Goal: Submit feedback/report problem

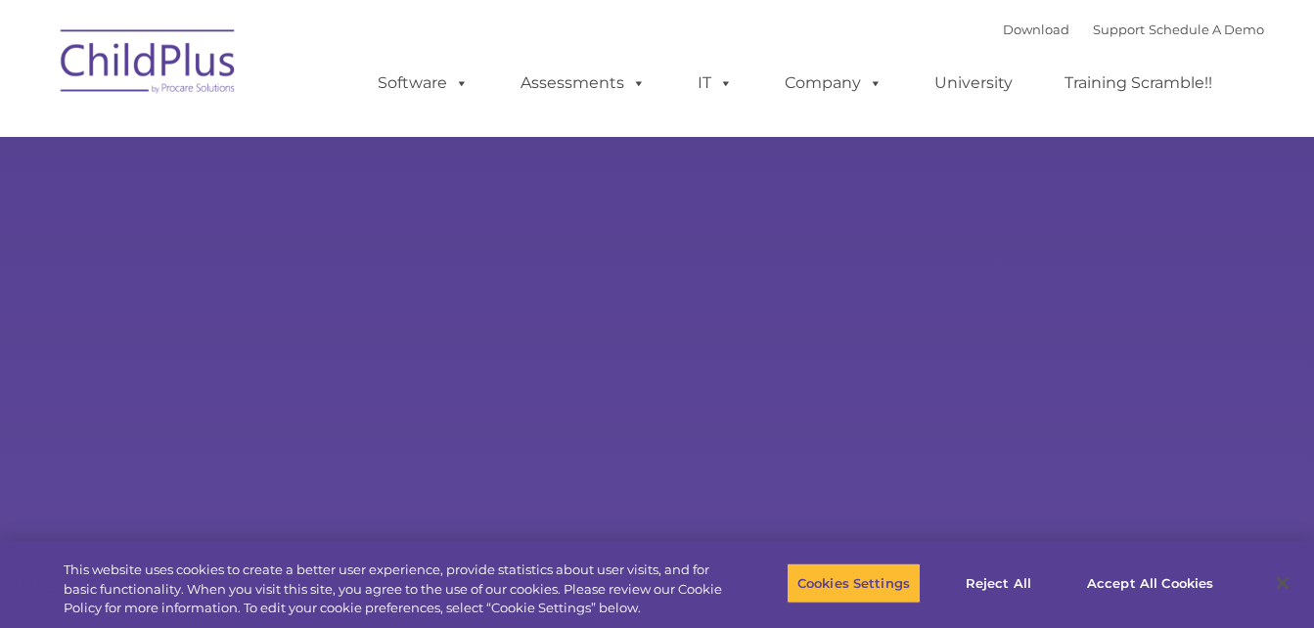
type input ""
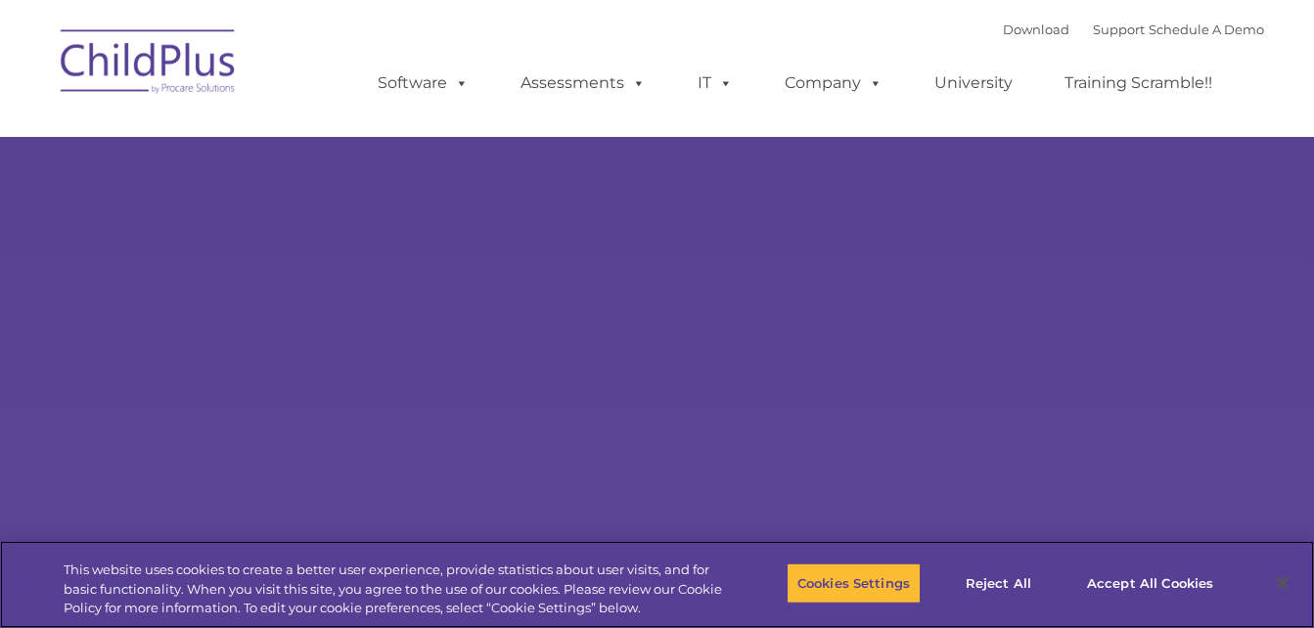
select select "MEDIUM"
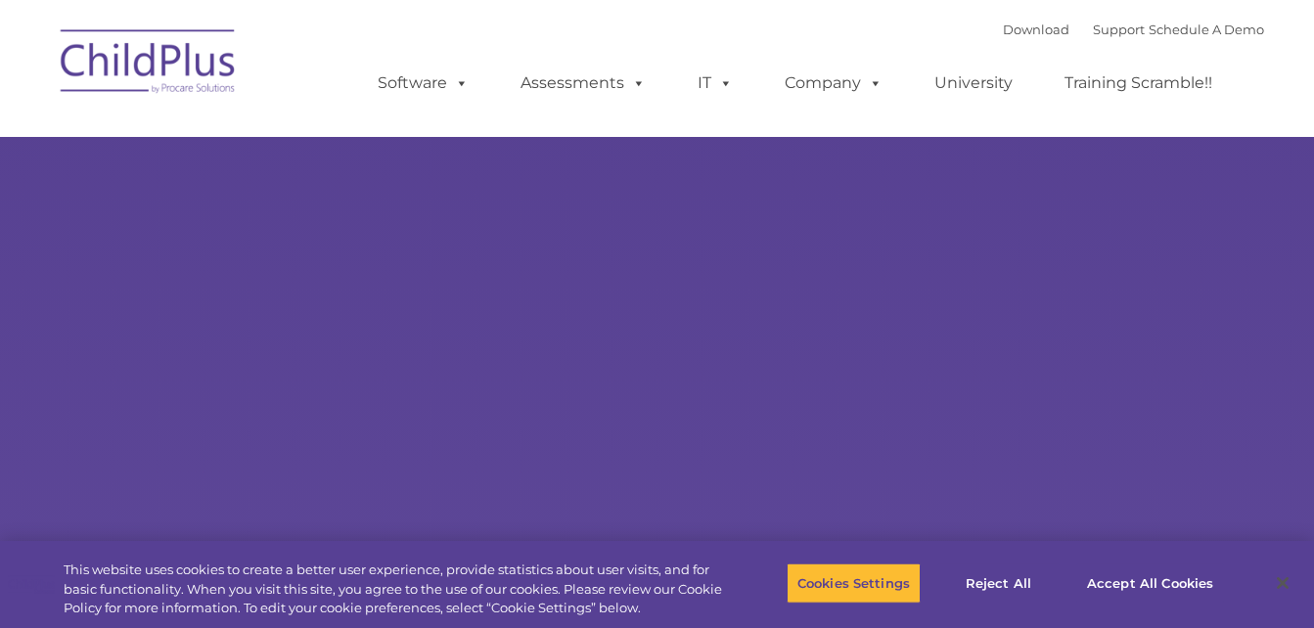
scroll to position [49, 0]
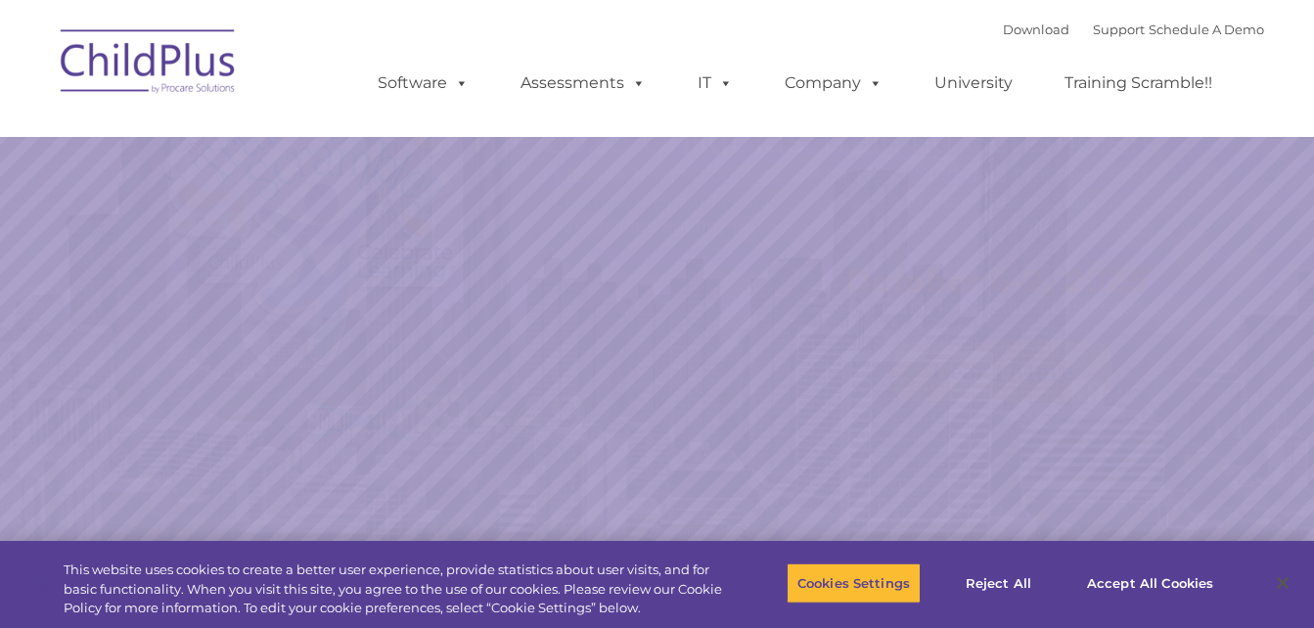
select select "MEDIUM"
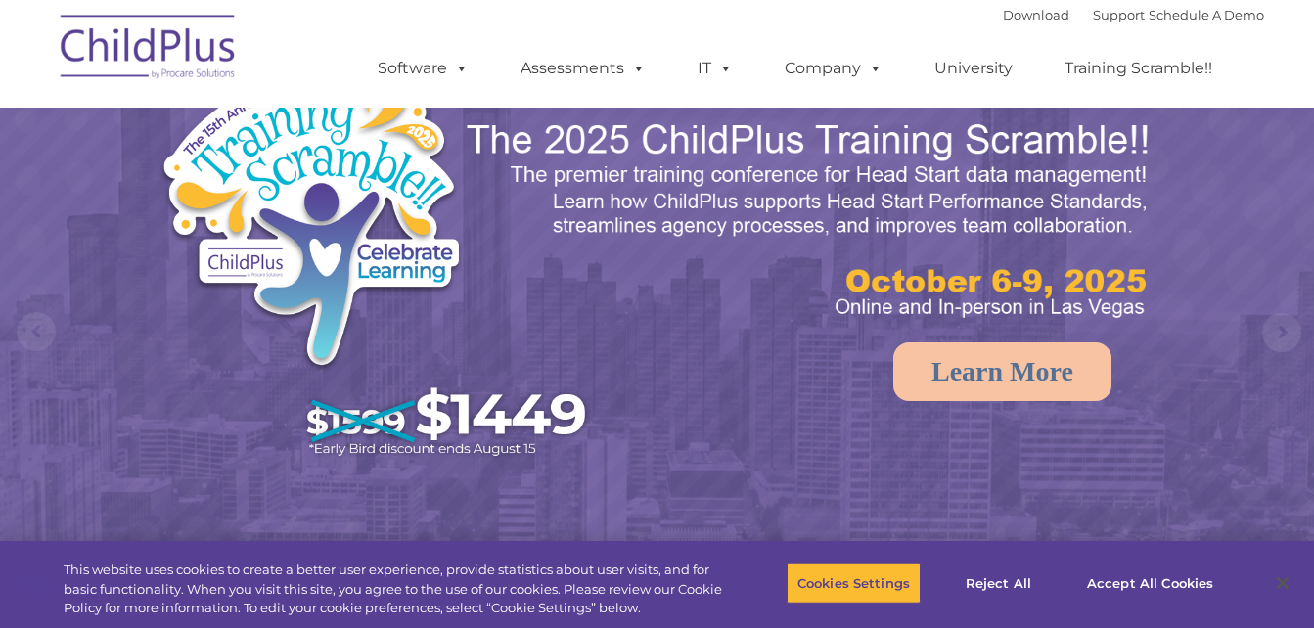
scroll to position [0, 0]
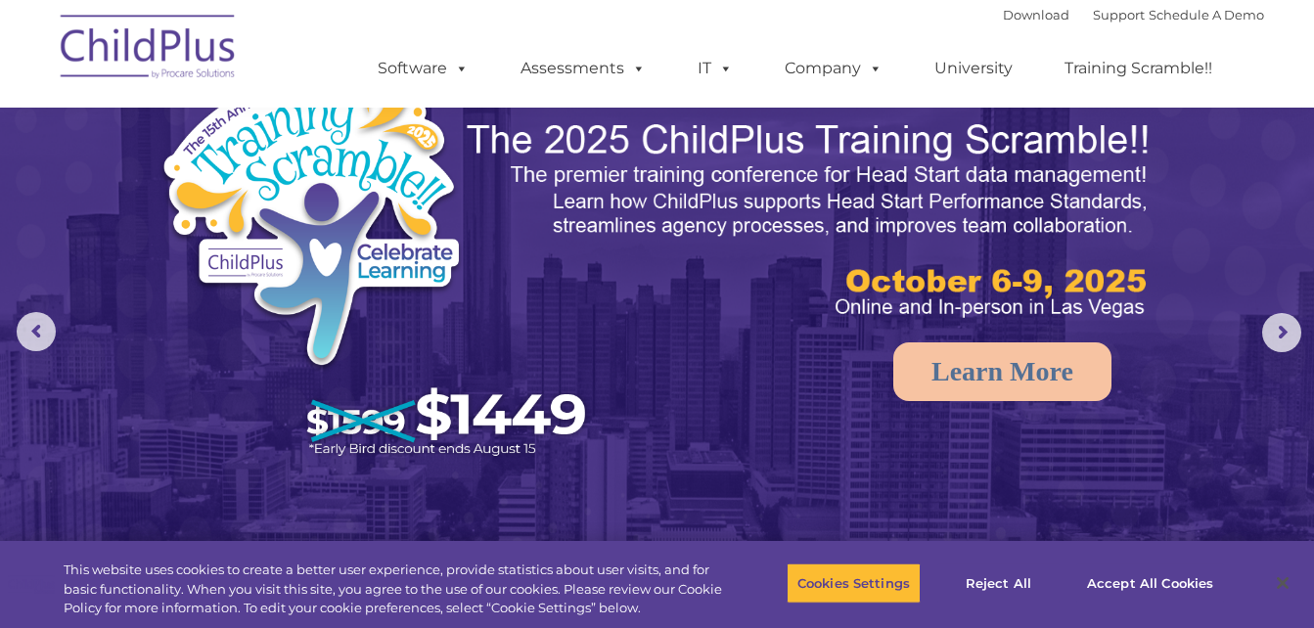
drag, startPoint x: 1260, startPoint y: 116, endPoint x: 861, endPoint y: 26, distance: 409.3
click at [1260, 116] on img at bounding box center [657, 364] width 1314 height 827
